Goal: Task Accomplishment & Management: Use online tool/utility

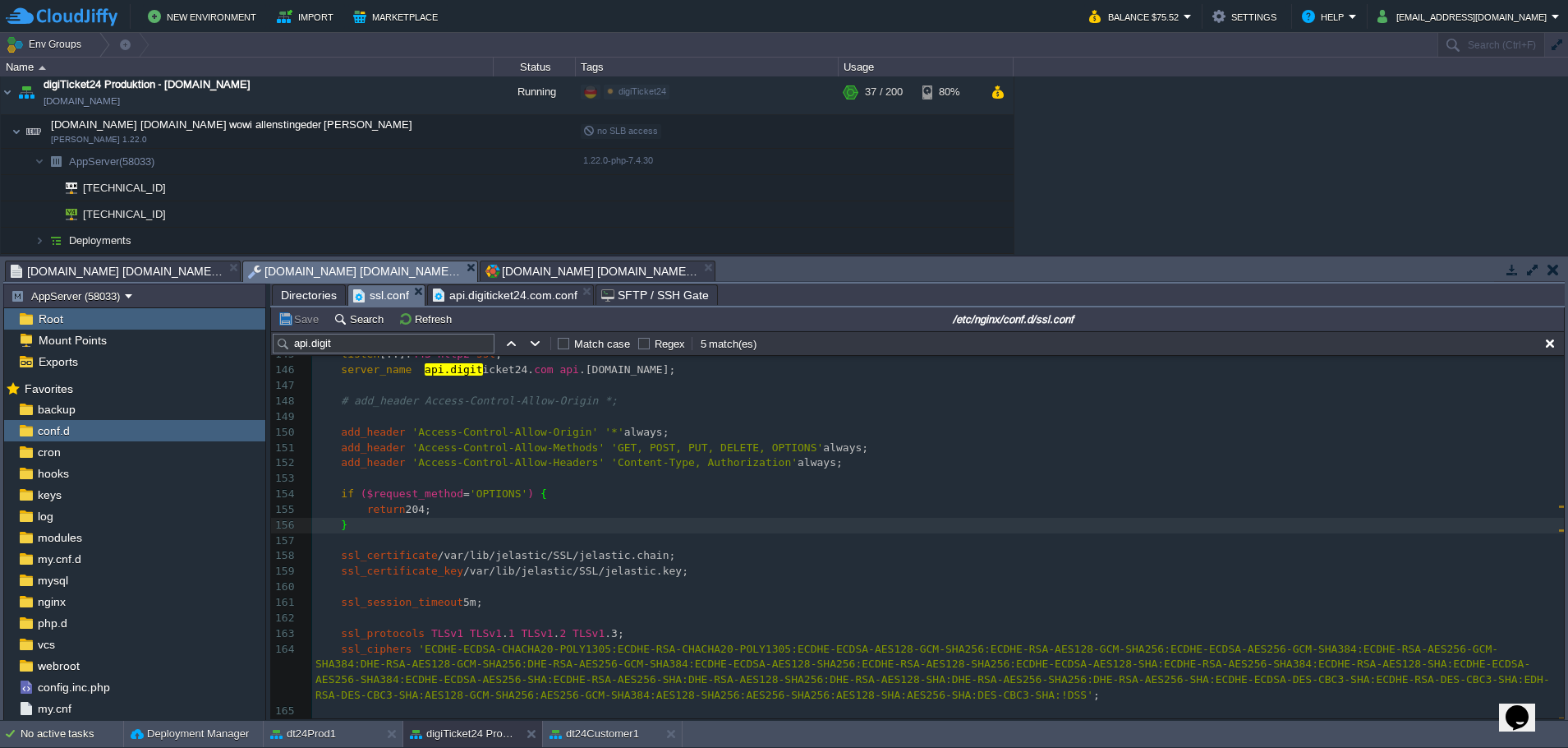
scroll to position [2534, 0]
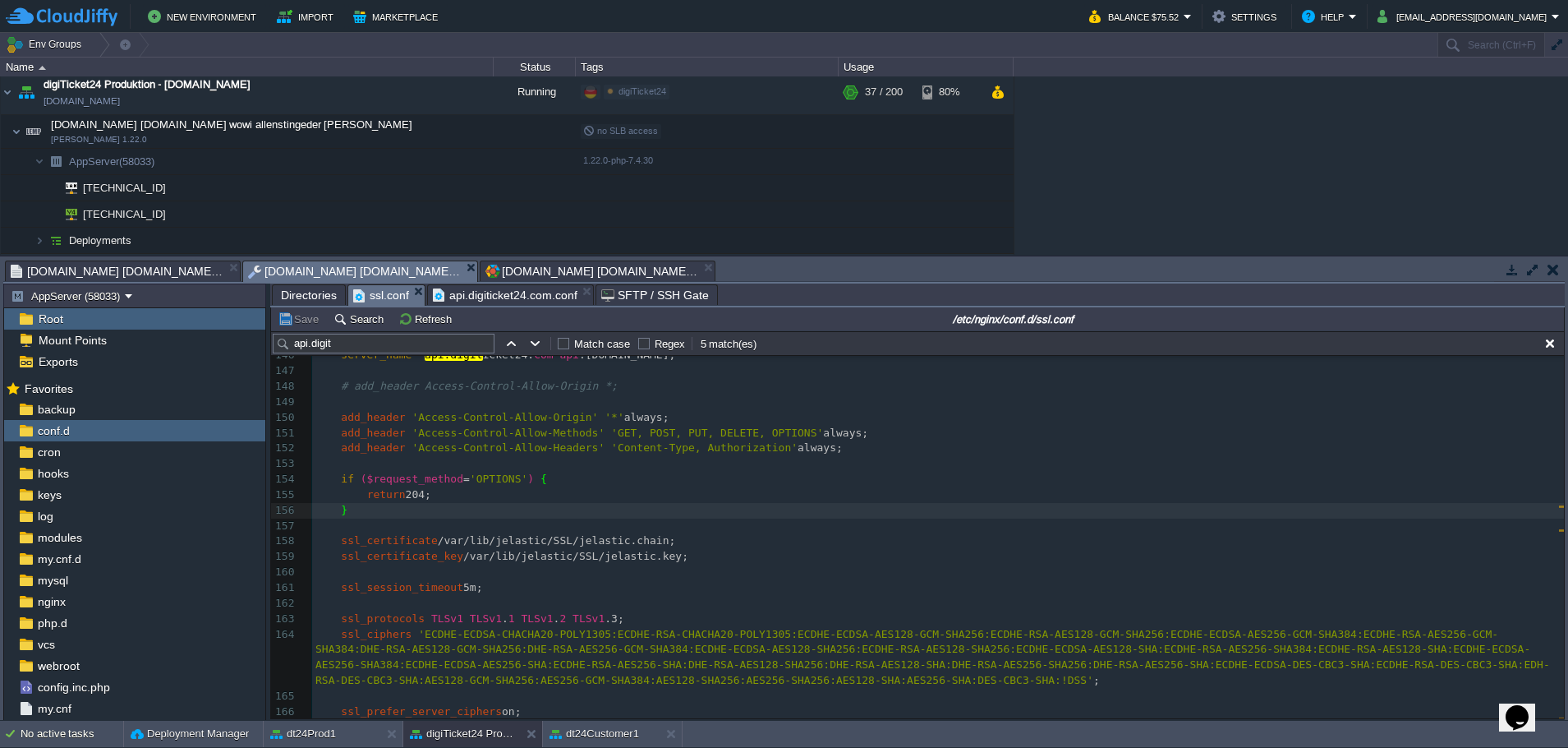
click at [335, 417] on div "xxxxxxxxxx include /etc/nginx/conf.d/SITES_ENABLED/default.conf; 132 # ssl_ciph…" at bounding box center [938, 542] width 1252 height 914
type textarea "#"
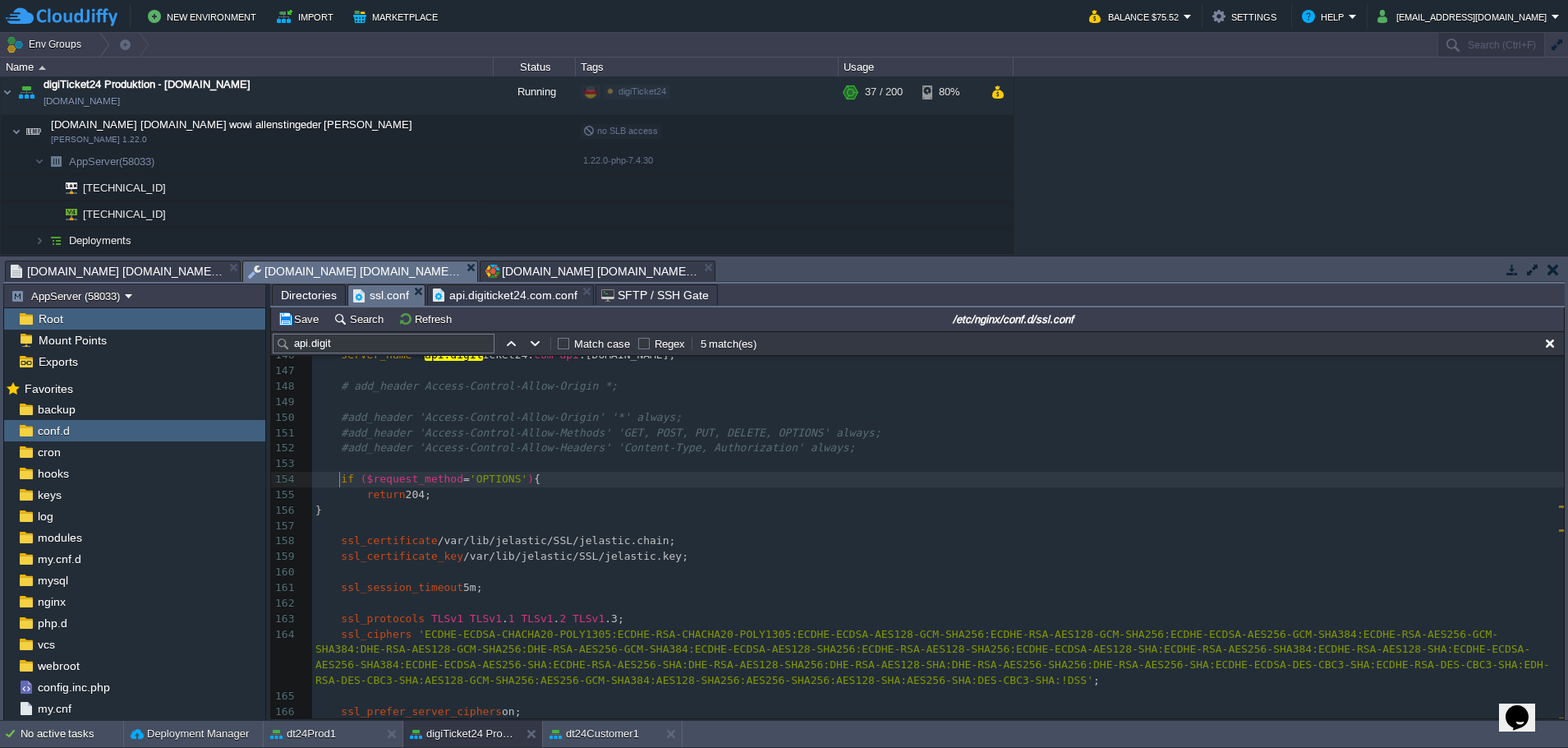
type textarea "#"
click at [293, 317] on button "Save" at bounding box center [300, 318] width 46 height 15
click at [320, 166] on button "button" at bounding box center [321, 161] width 15 height 15
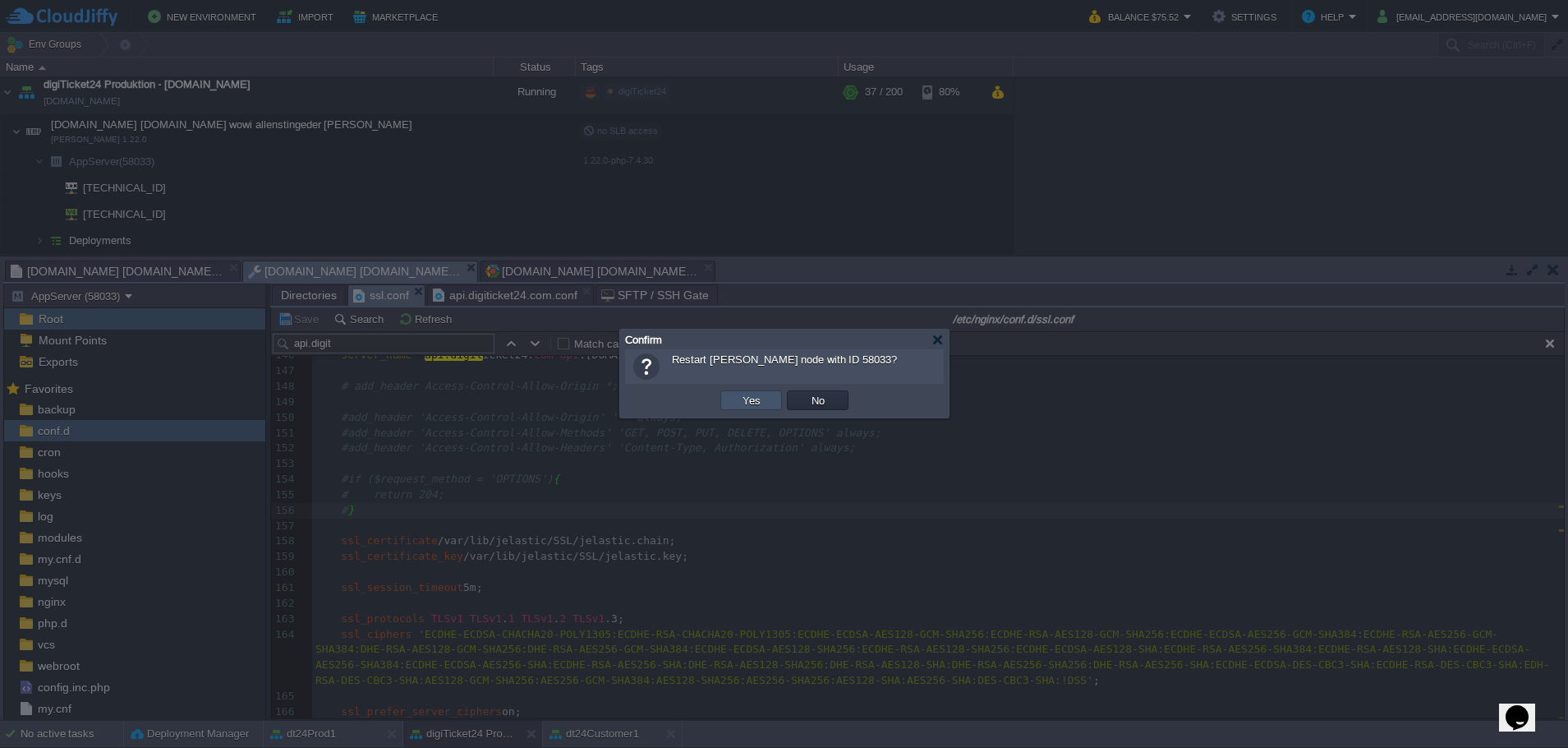
click at [750, 402] on button "Yes" at bounding box center [752, 401] width 28 height 15
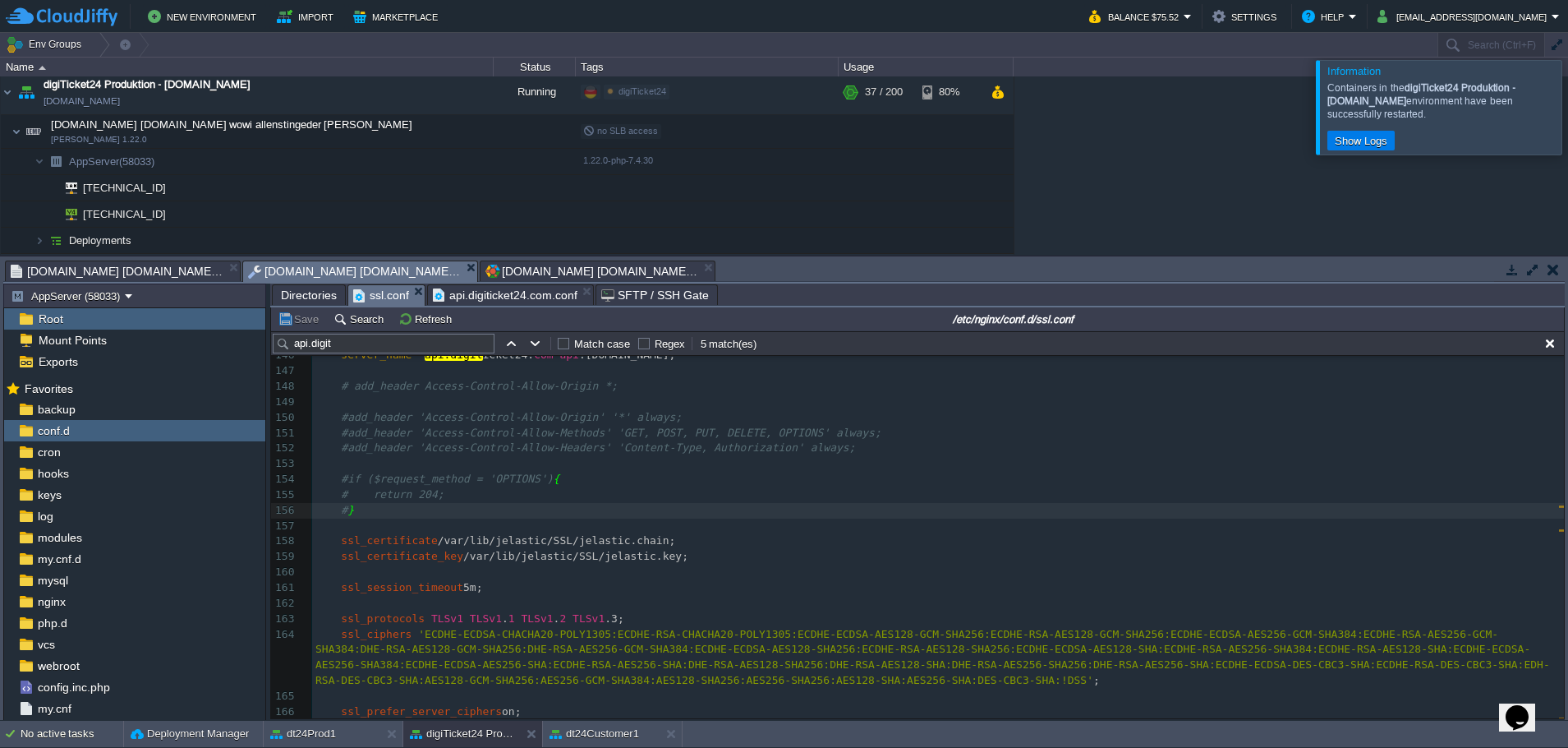
drag, startPoint x: 1544, startPoint y: 115, endPoint x: 1128, endPoint y: 88, distance: 416.9
click at [1534, 113] on div "Information Containers in the digiTicket24 Produktion - [DOMAIN_NAME] environme…" at bounding box center [1439, 107] width 246 height 95
